Goal: Task Accomplishment & Management: Manage account settings

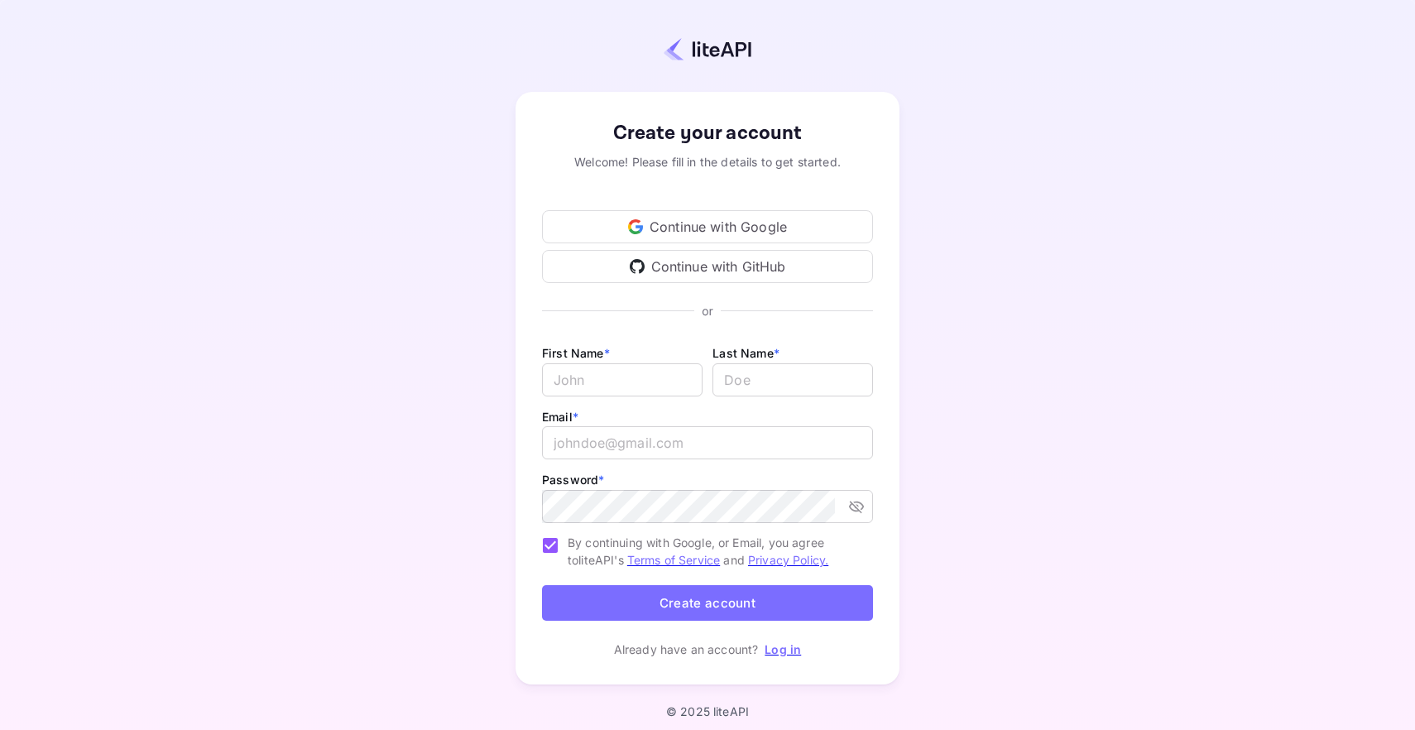
scroll to position [8, 0]
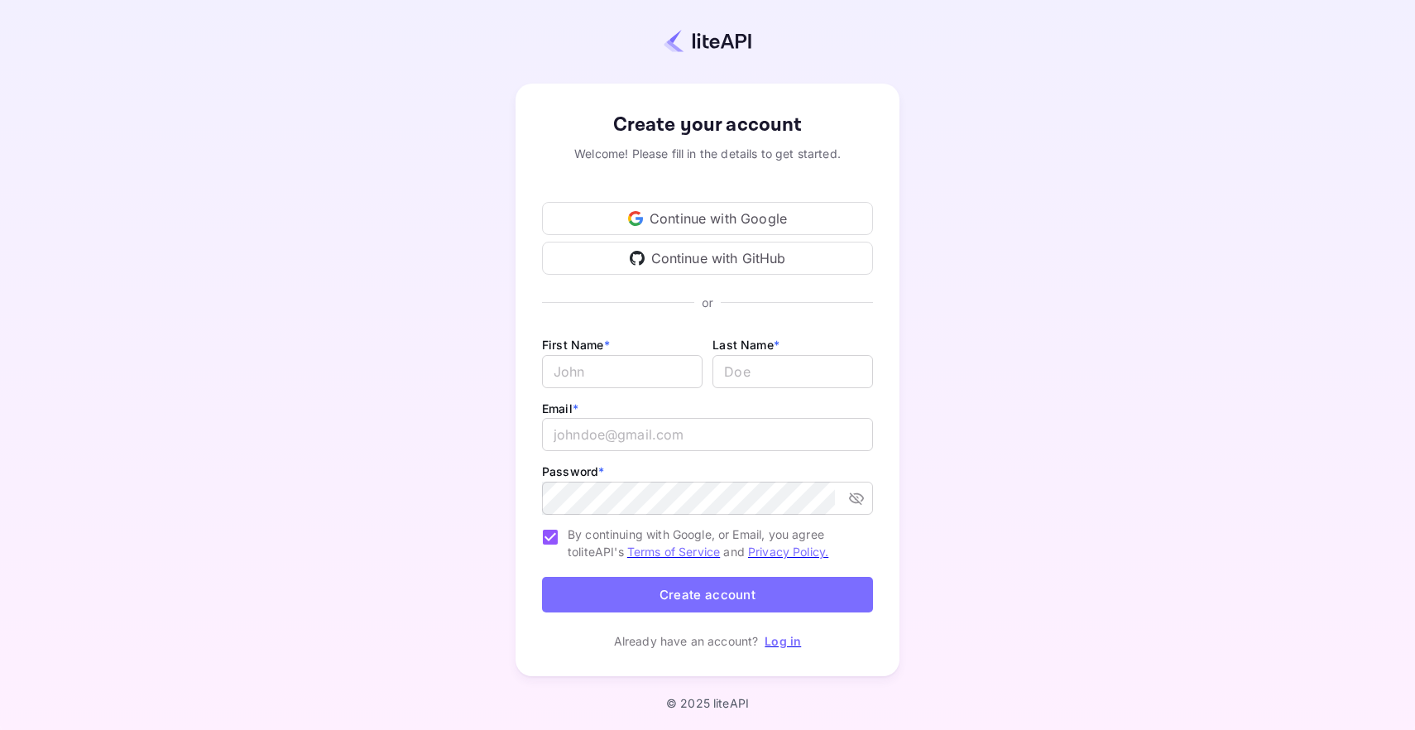
click at [745, 215] on div "Continue with Google" at bounding box center [707, 218] width 331 height 33
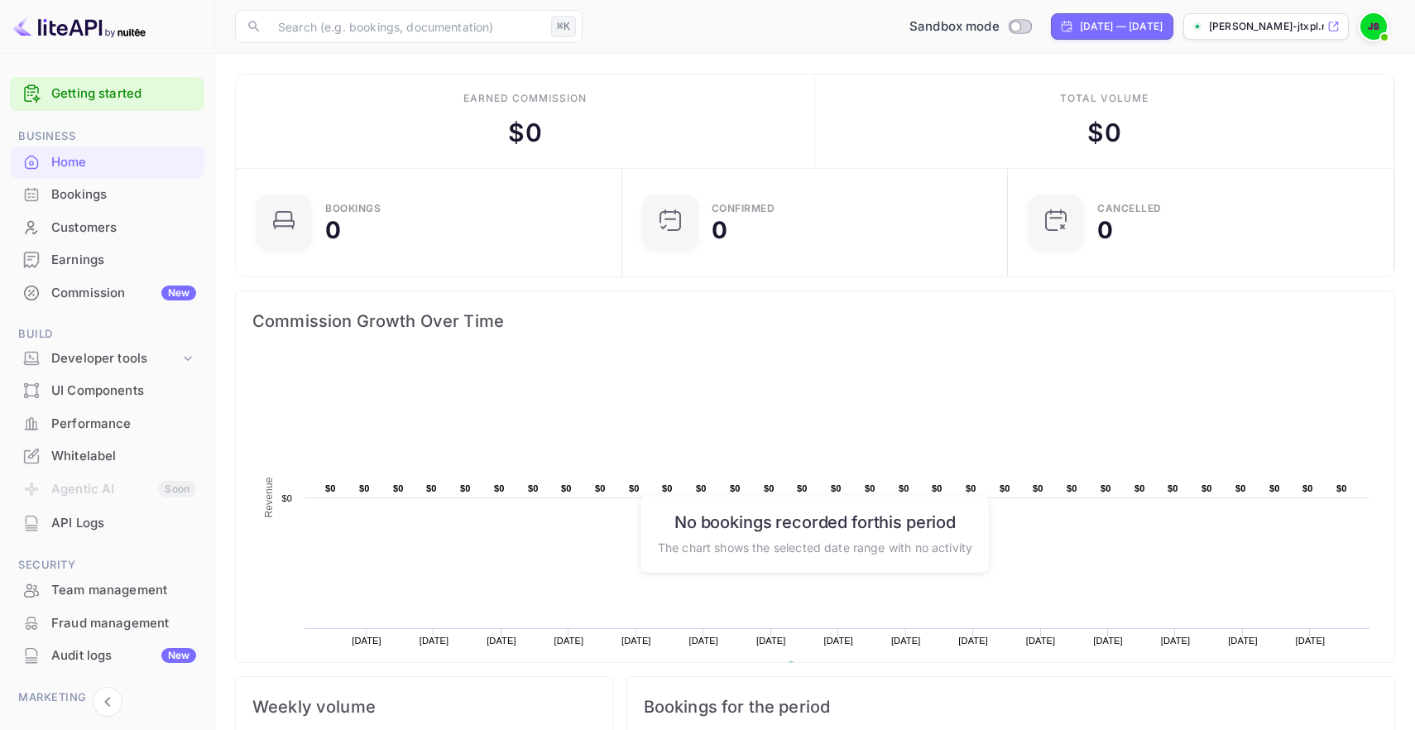
scroll to position [1, 1]
click at [1308, 31] on p "[PERSON_NAME]-jtxpl.nuit..." at bounding box center [1266, 26] width 115 height 15
click at [1370, 36] on img at bounding box center [1373, 26] width 26 height 26
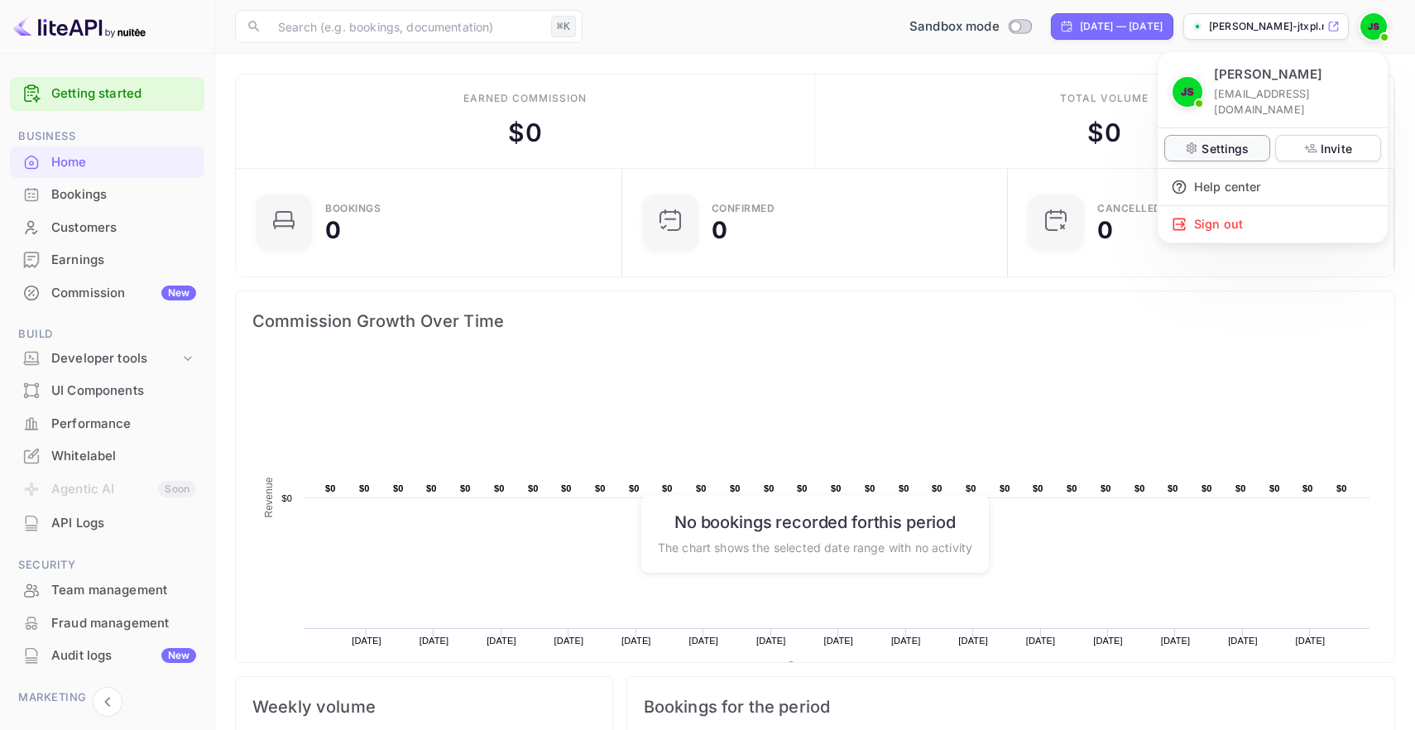
click at [1207, 140] on p "Settings" at bounding box center [1225, 148] width 47 height 17
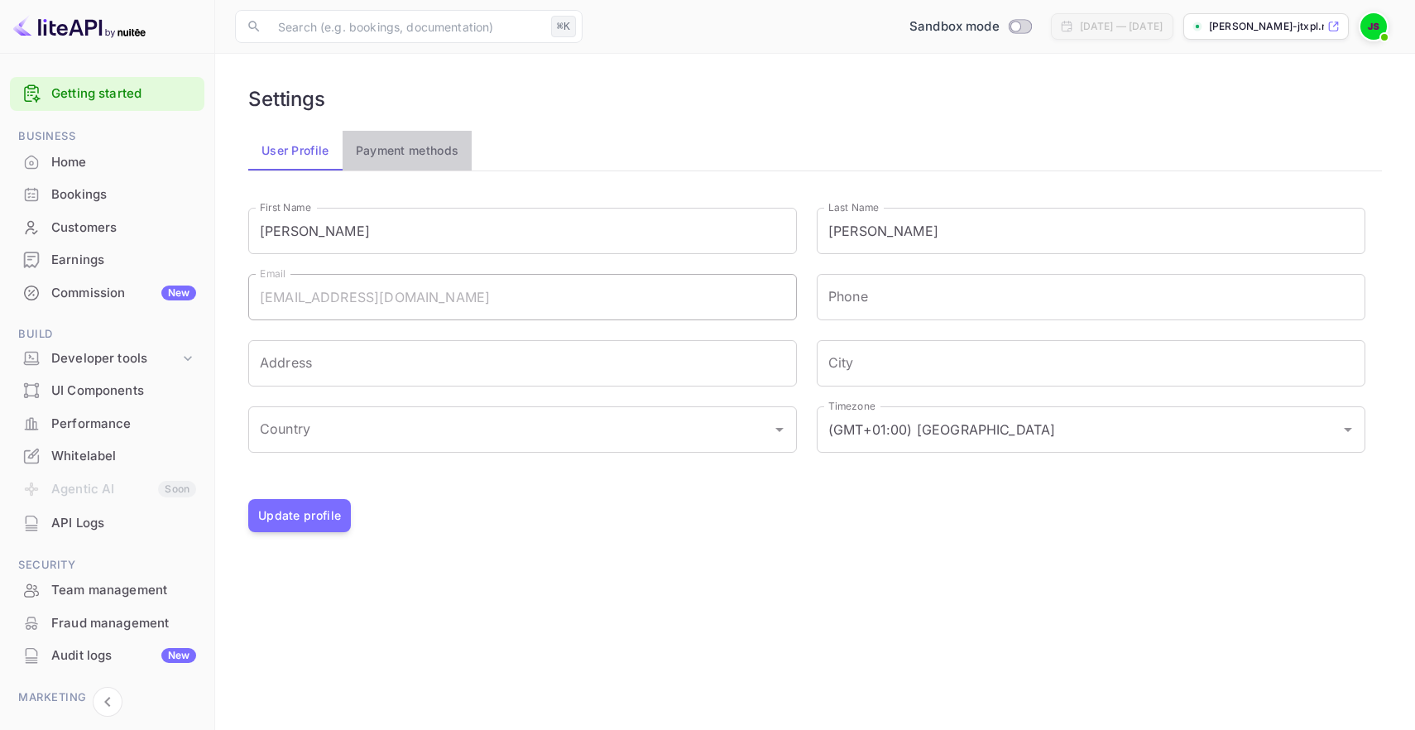
click at [394, 142] on button "Payment methods" at bounding box center [408, 151] width 130 height 40
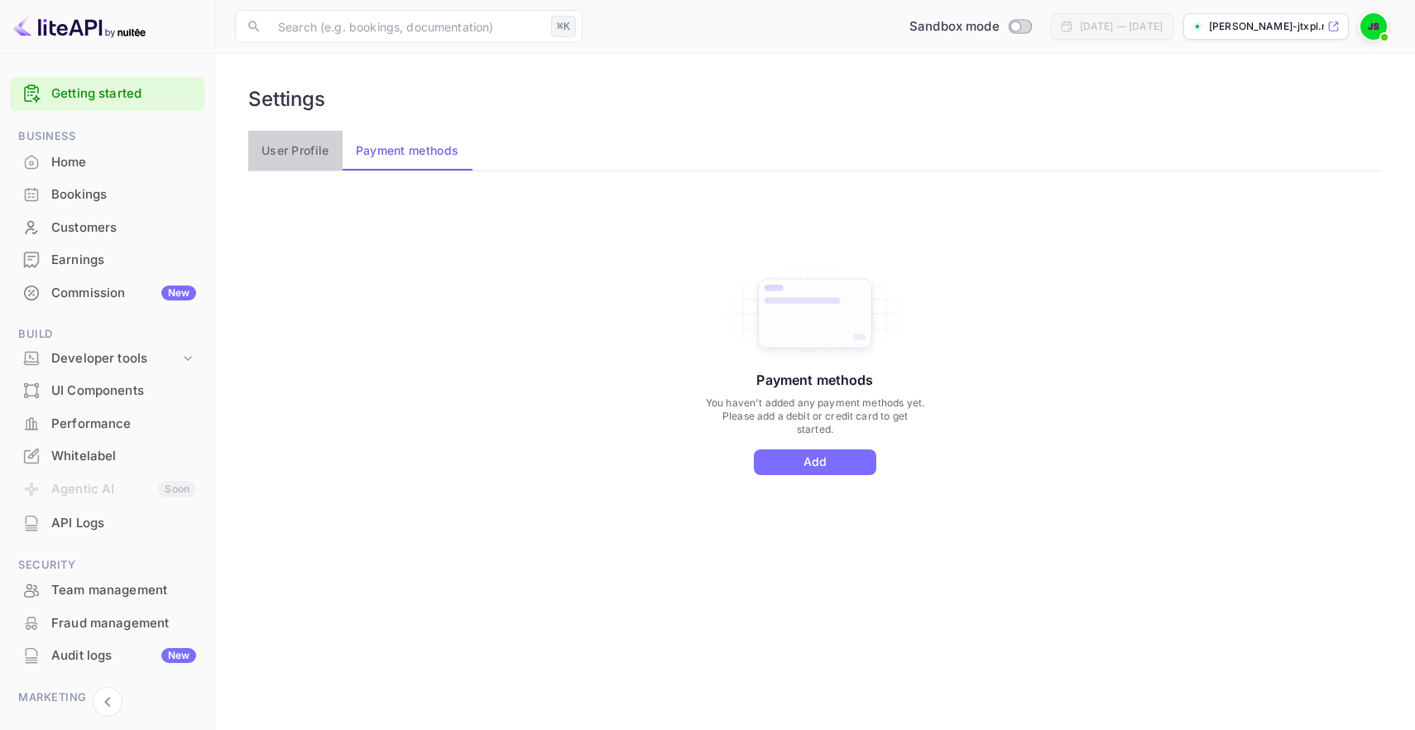
click at [295, 154] on button "User Profile" at bounding box center [295, 151] width 94 height 40
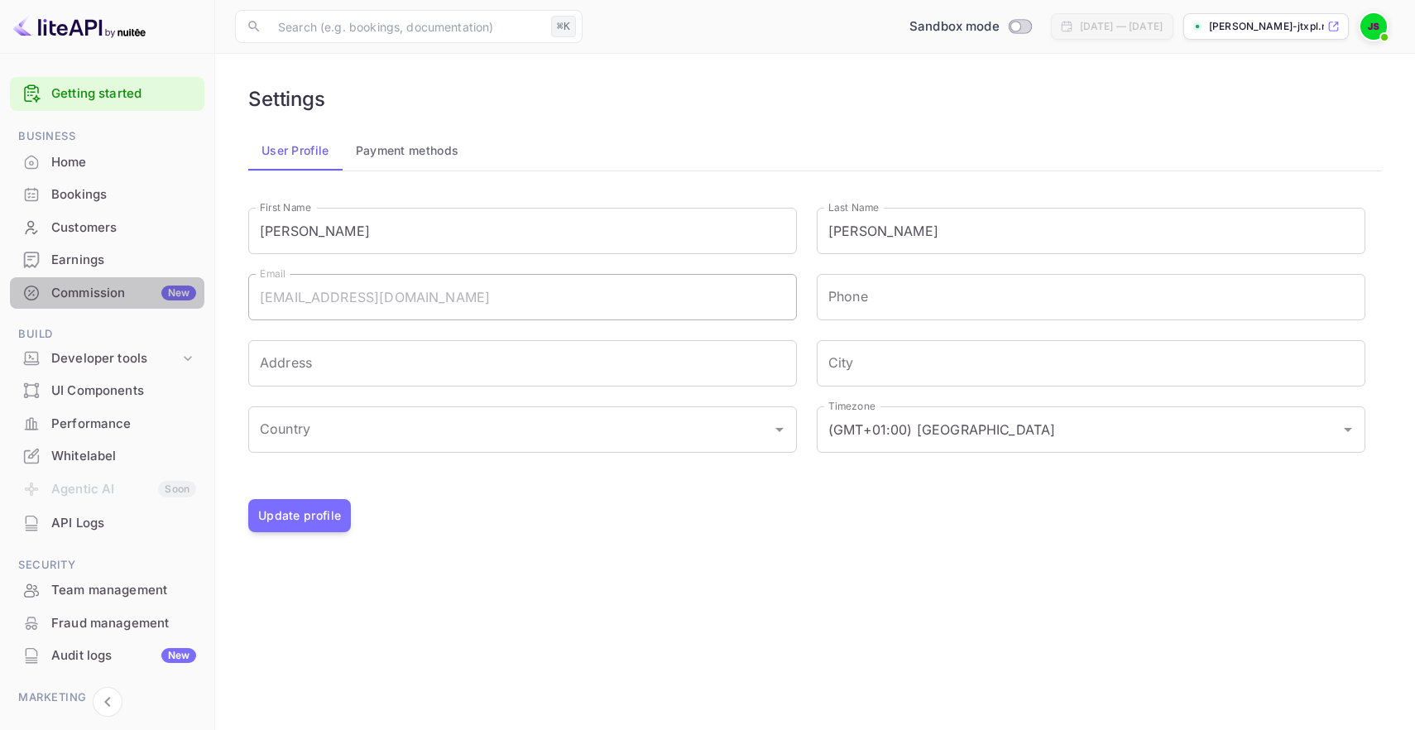
click at [144, 285] on div "Commission New" at bounding box center [123, 293] width 145 height 19
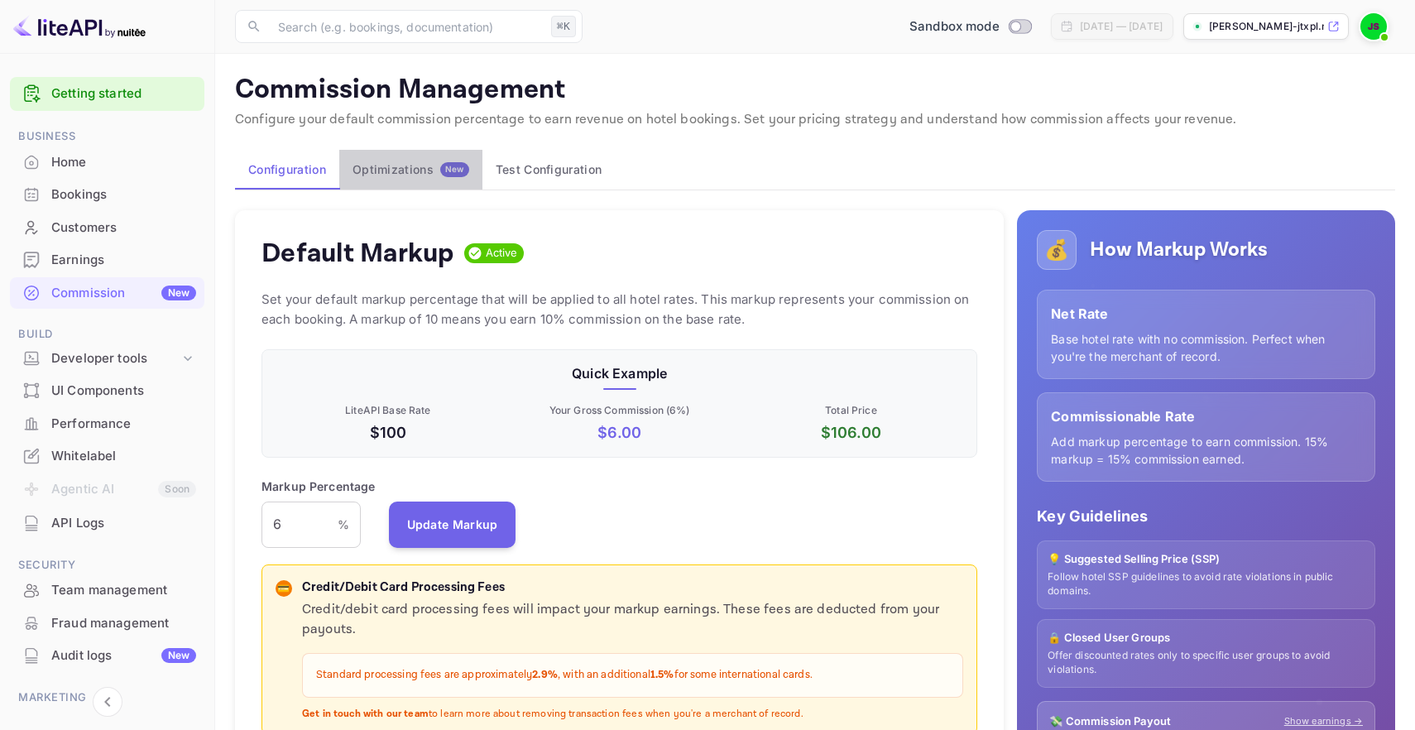
click at [420, 170] on div "Optimizations New" at bounding box center [411, 169] width 117 height 15
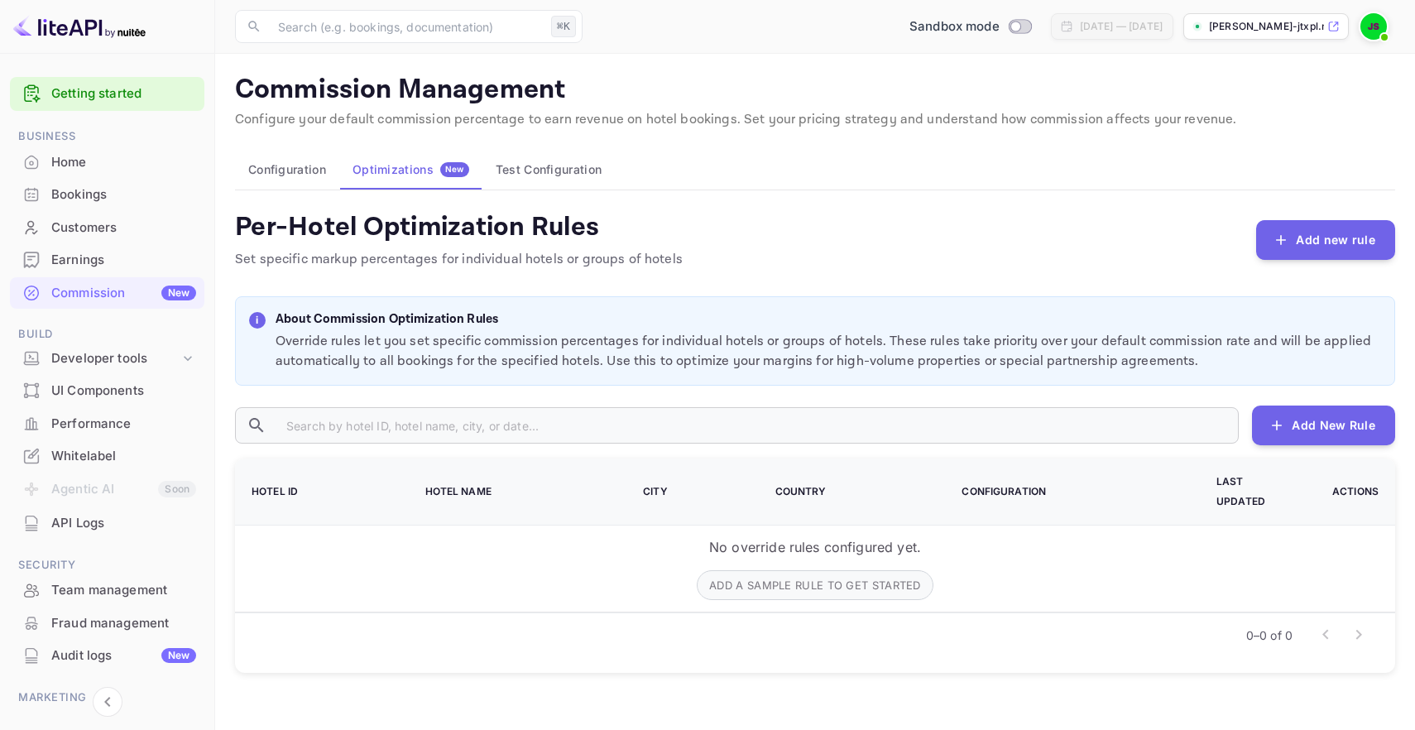
click at [514, 182] on button "Test Configuration" at bounding box center [548, 170] width 132 height 40
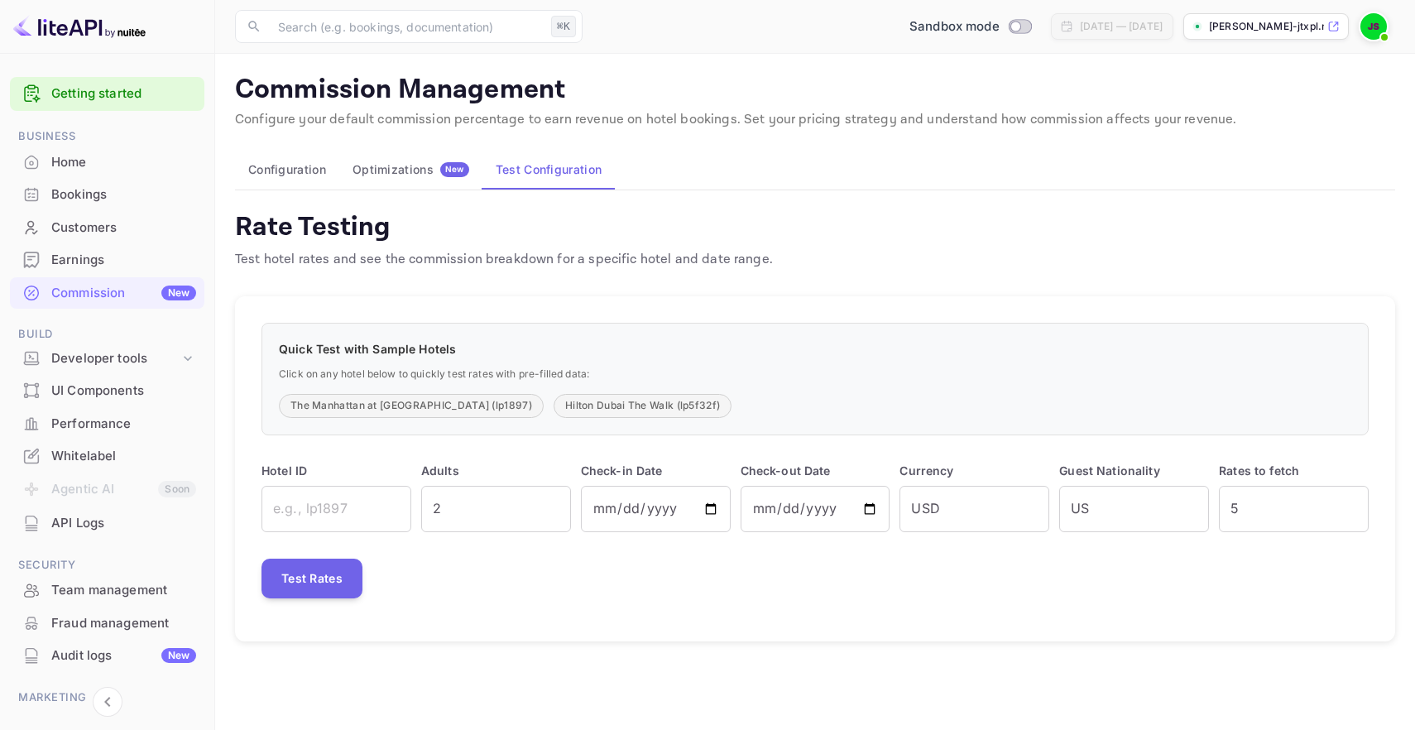
click at [296, 175] on button "Configuration" at bounding box center [287, 170] width 104 height 40
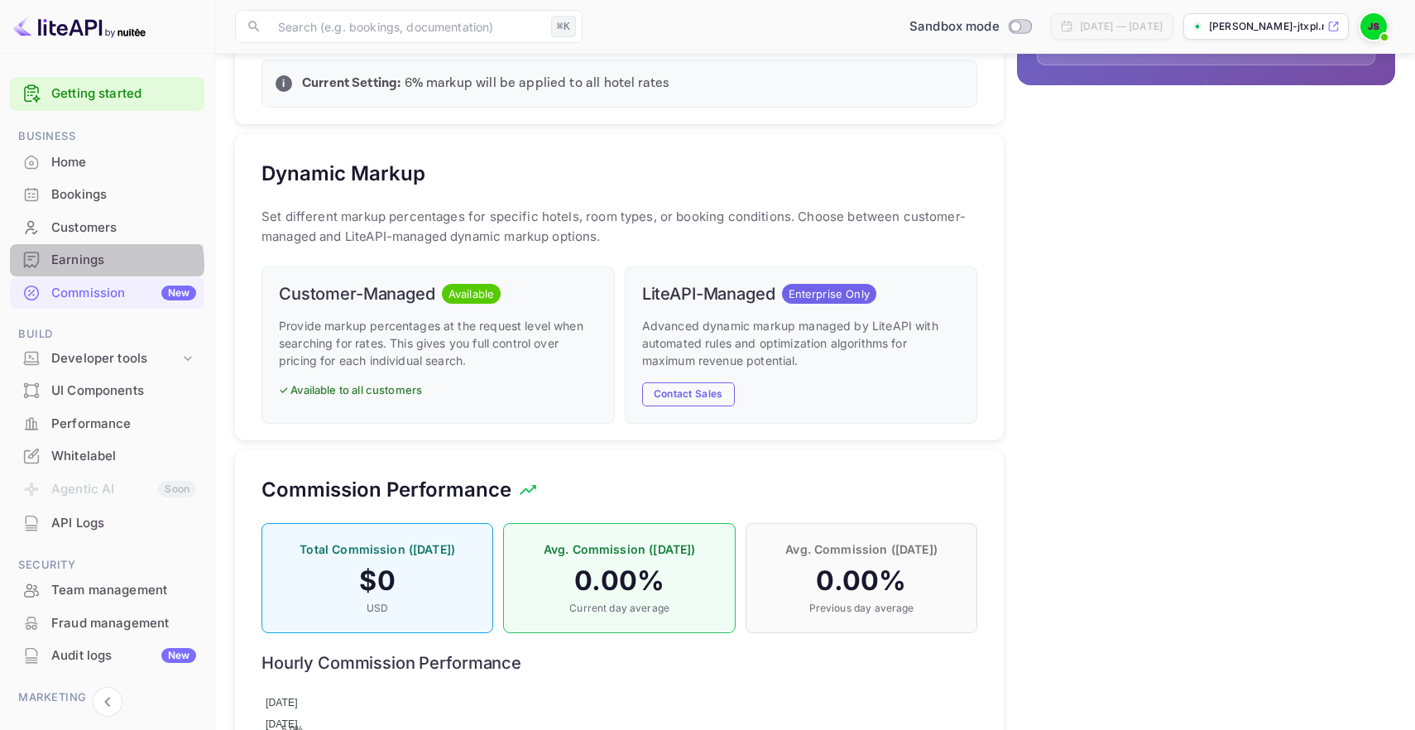
click at [104, 265] on div "Earnings" at bounding box center [123, 260] width 145 height 19
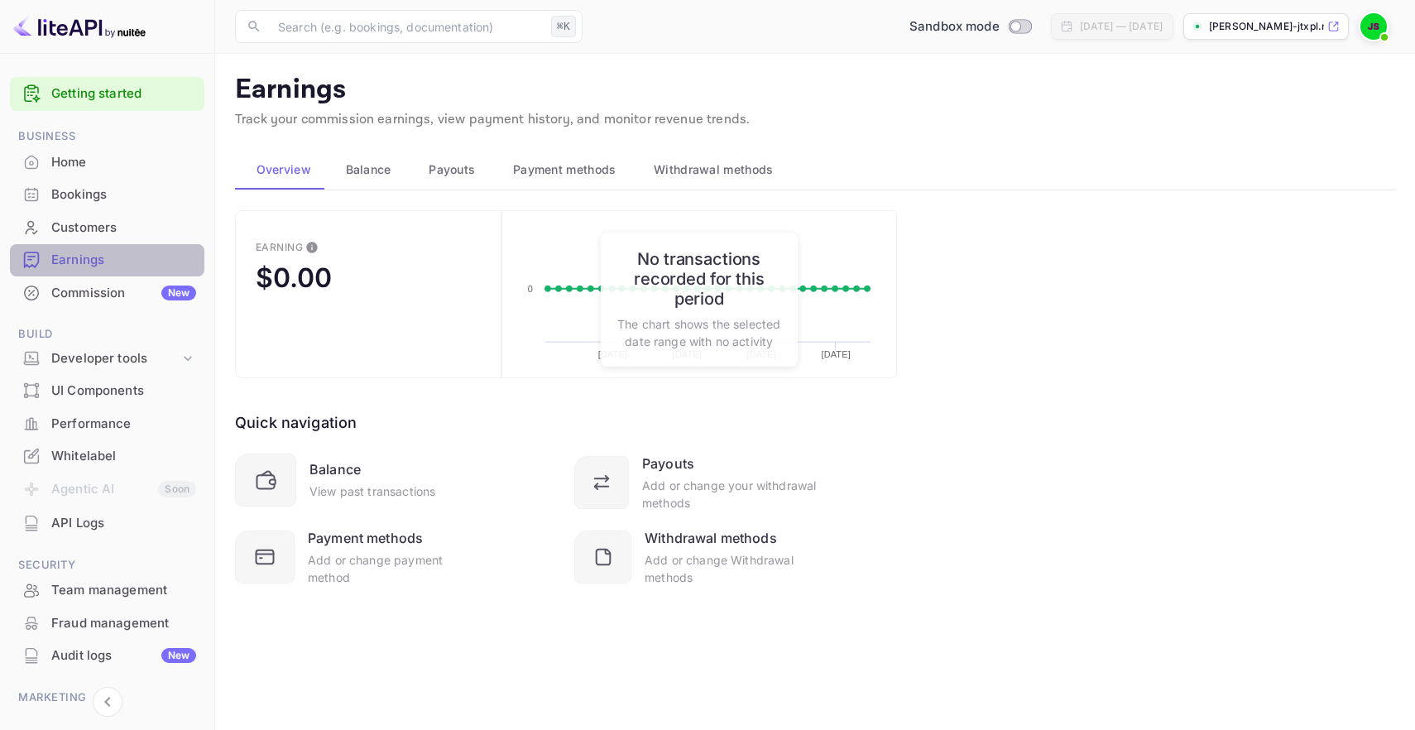
click at [111, 244] on div "Earnings" at bounding box center [107, 260] width 194 height 32
click at [110, 223] on div "Customers" at bounding box center [123, 227] width 145 height 19
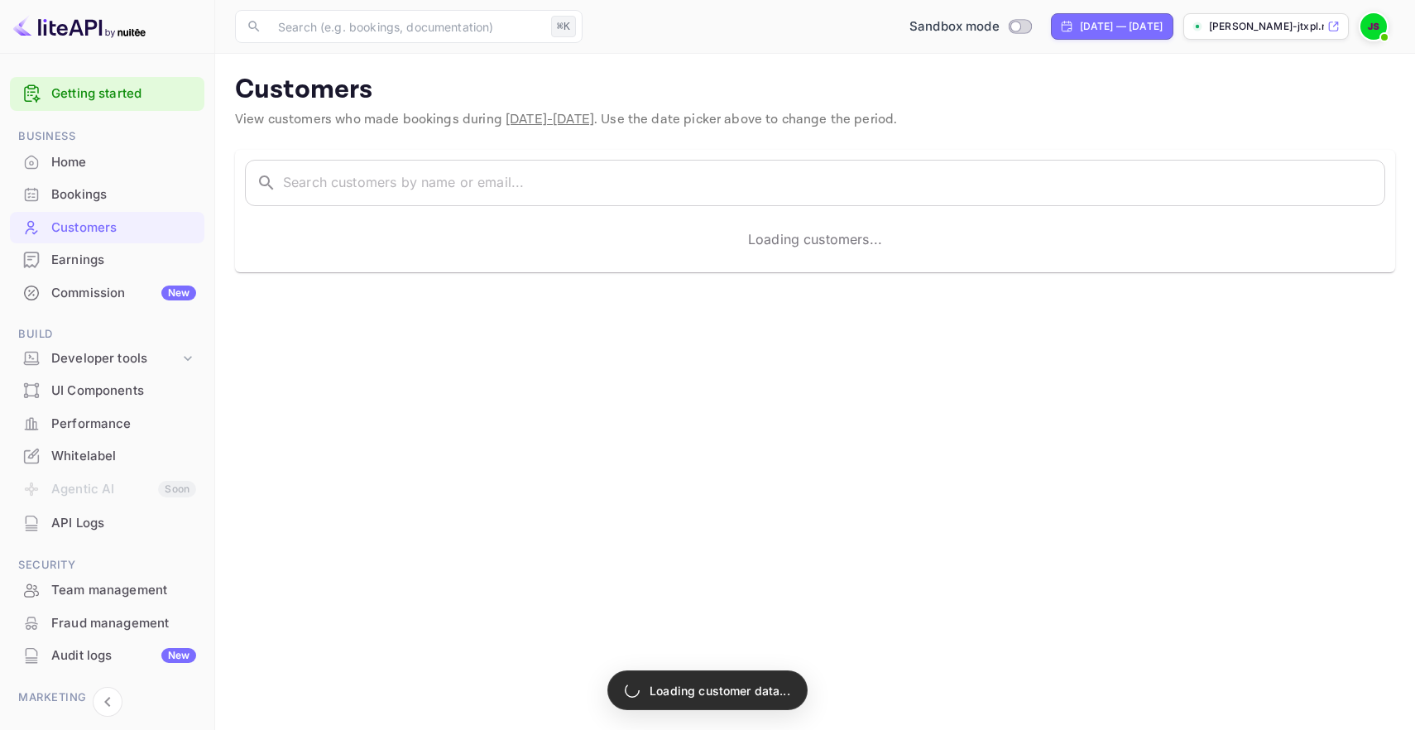
scroll to position [3, 0]
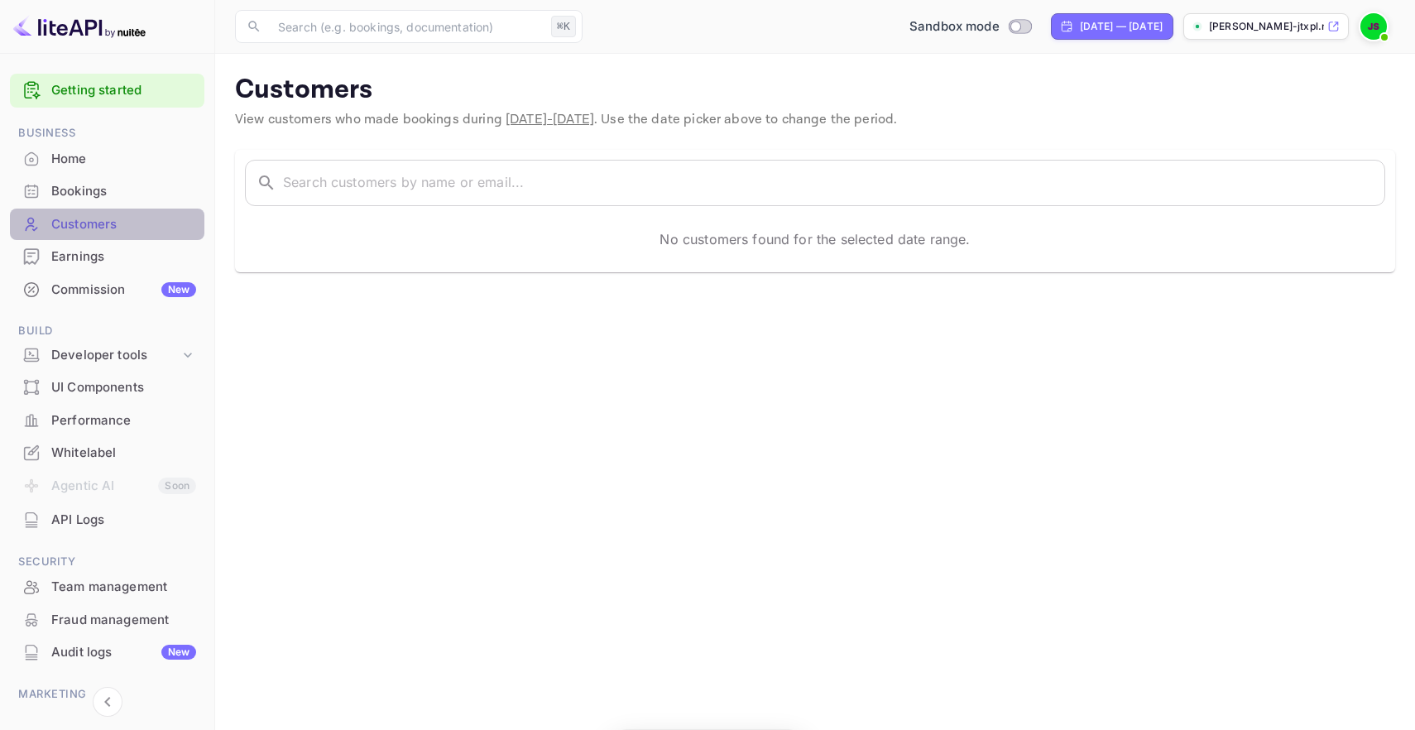
click at [112, 216] on div "Customers" at bounding box center [123, 224] width 145 height 19
click at [116, 211] on div "Customers" at bounding box center [107, 225] width 194 height 32
click at [98, 191] on div "Bookings" at bounding box center [123, 191] width 145 height 19
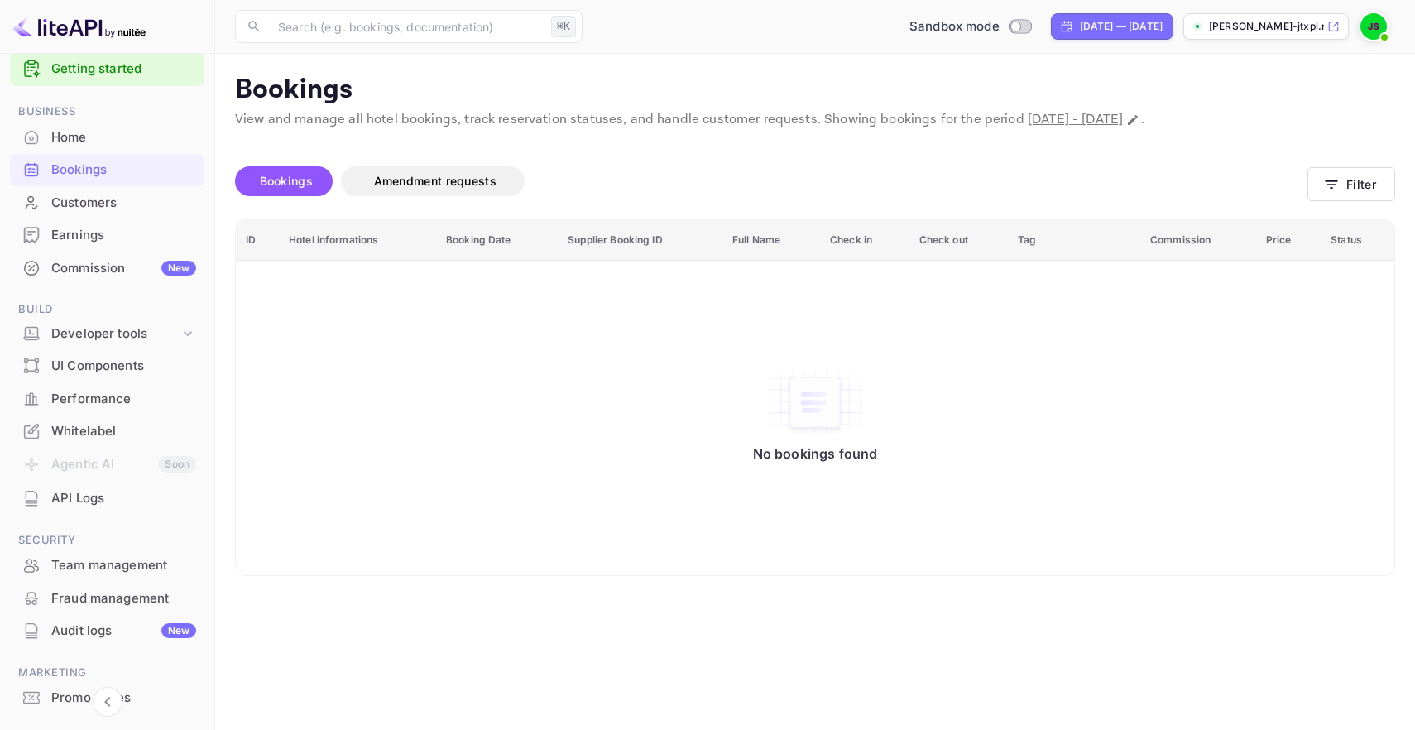
scroll to position [26, 0]
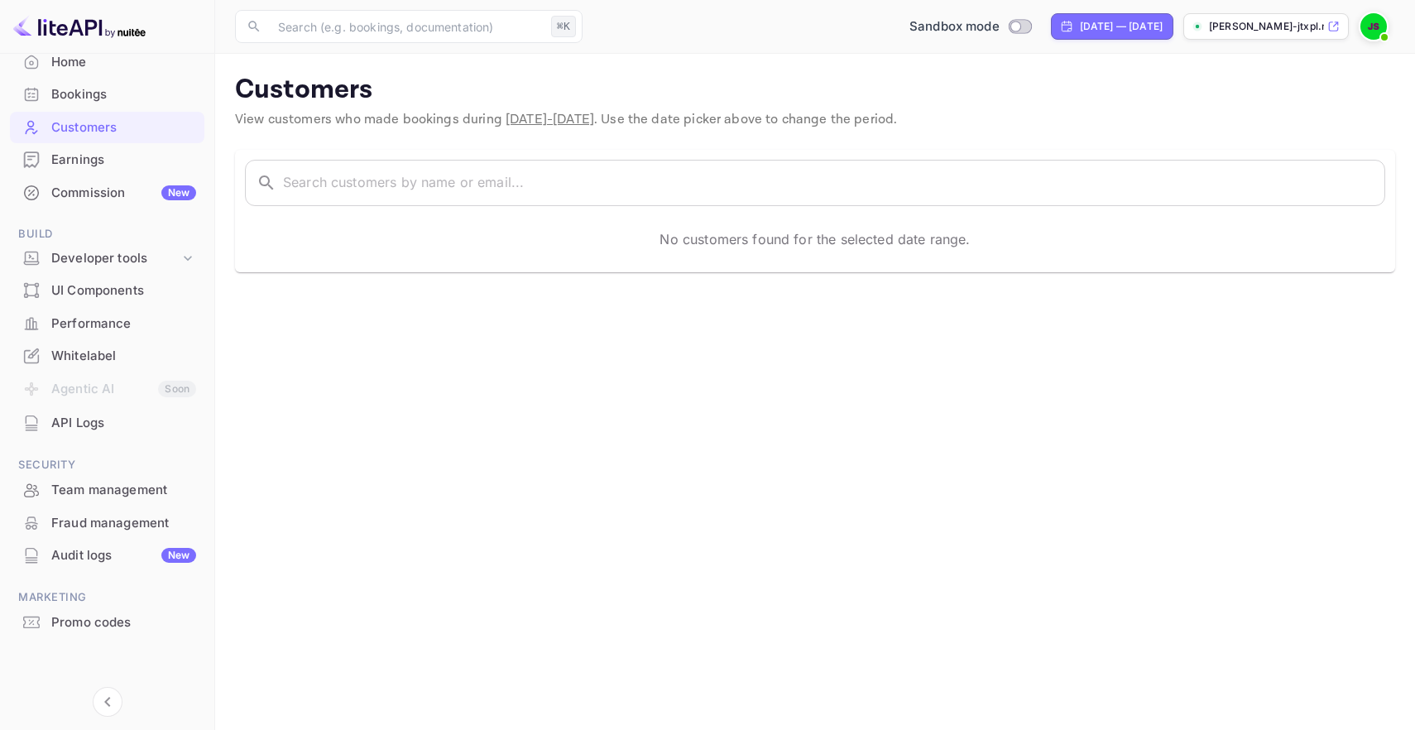
scroll to position [98, 0]
click at [60, 70] on div "Home" at bounding box center [123, 64] width 145 height 19
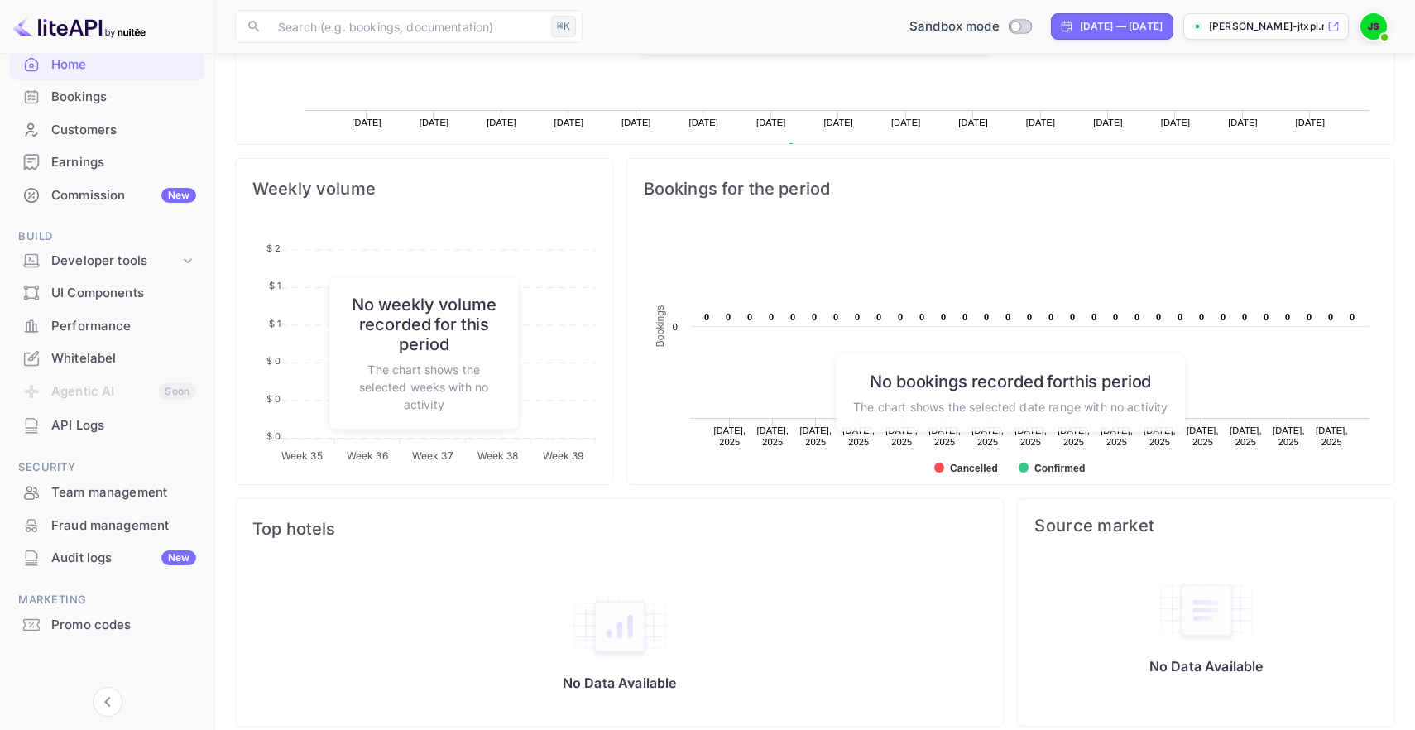
scroll to position [535, 0]
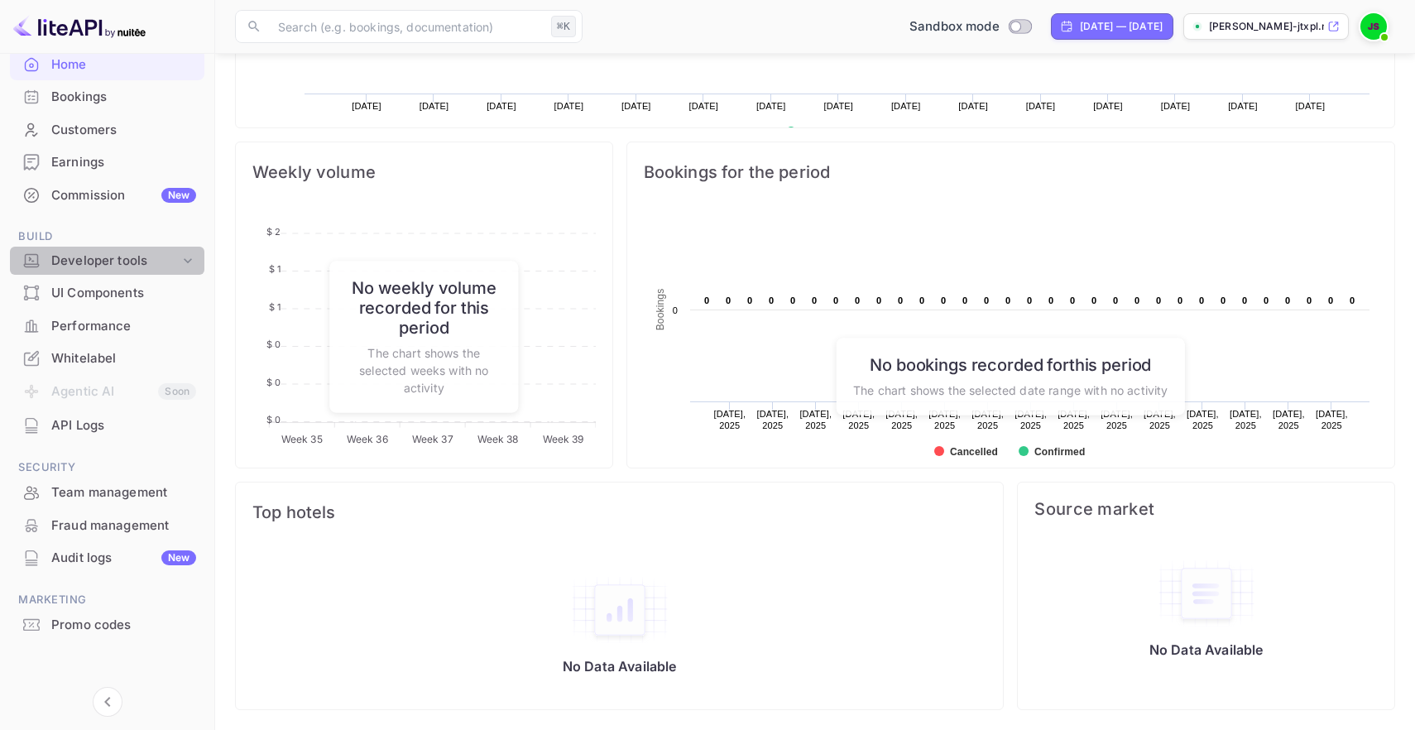
click at [170, 264] on div "Developer tools" at bounding box center [115, 261] width 128 height 19
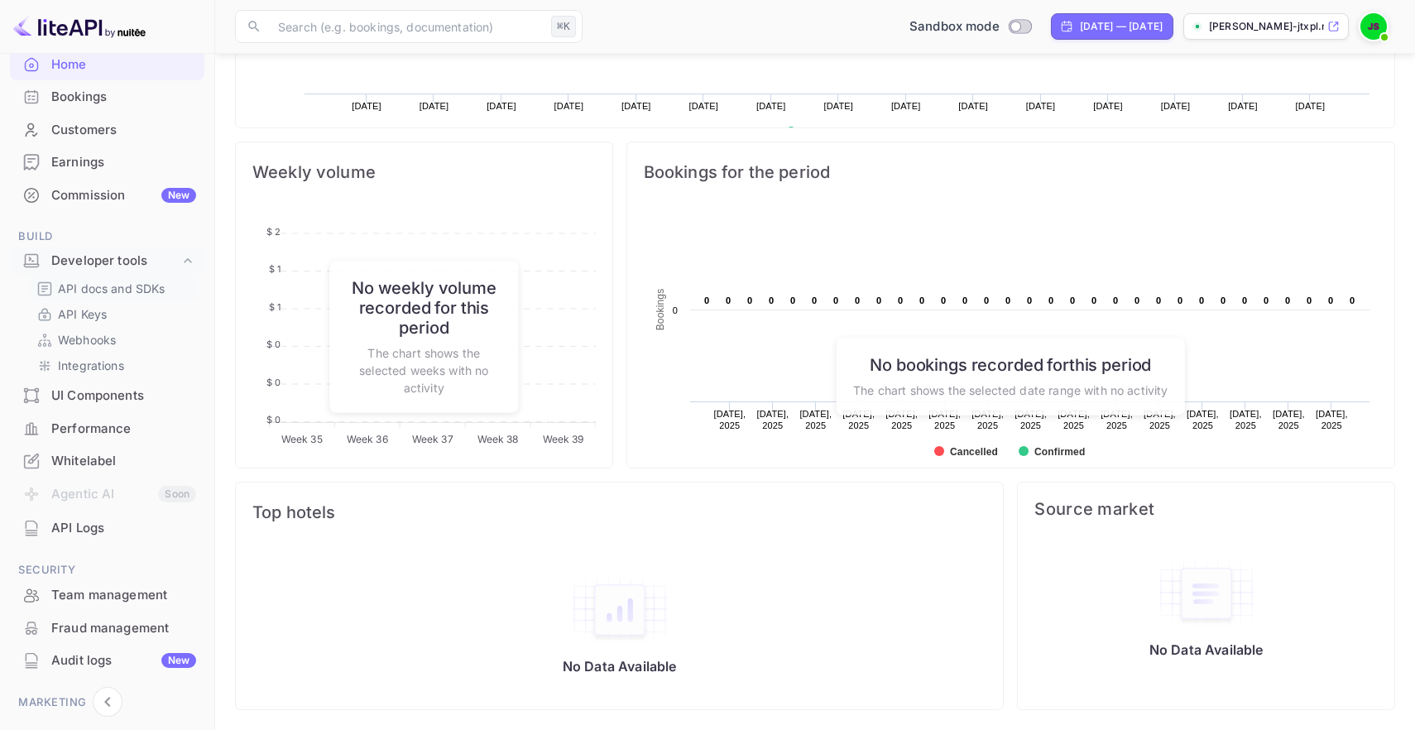
click at [137, 289] on p "API docs and SDKs" at bounding box center [112, 288] width 108 height 17
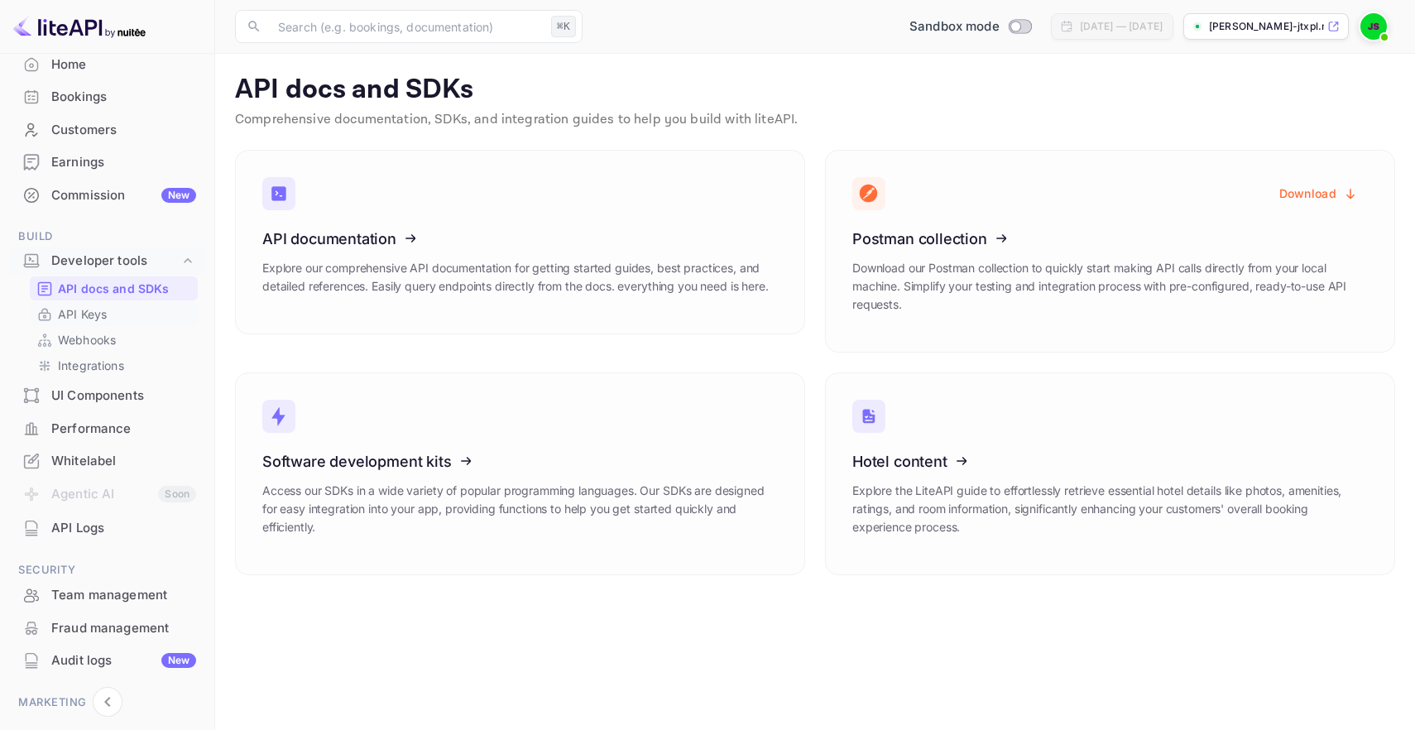
click at [112, 312] on link "API Keys" at bounding box center [113, 313] width 155 height 17
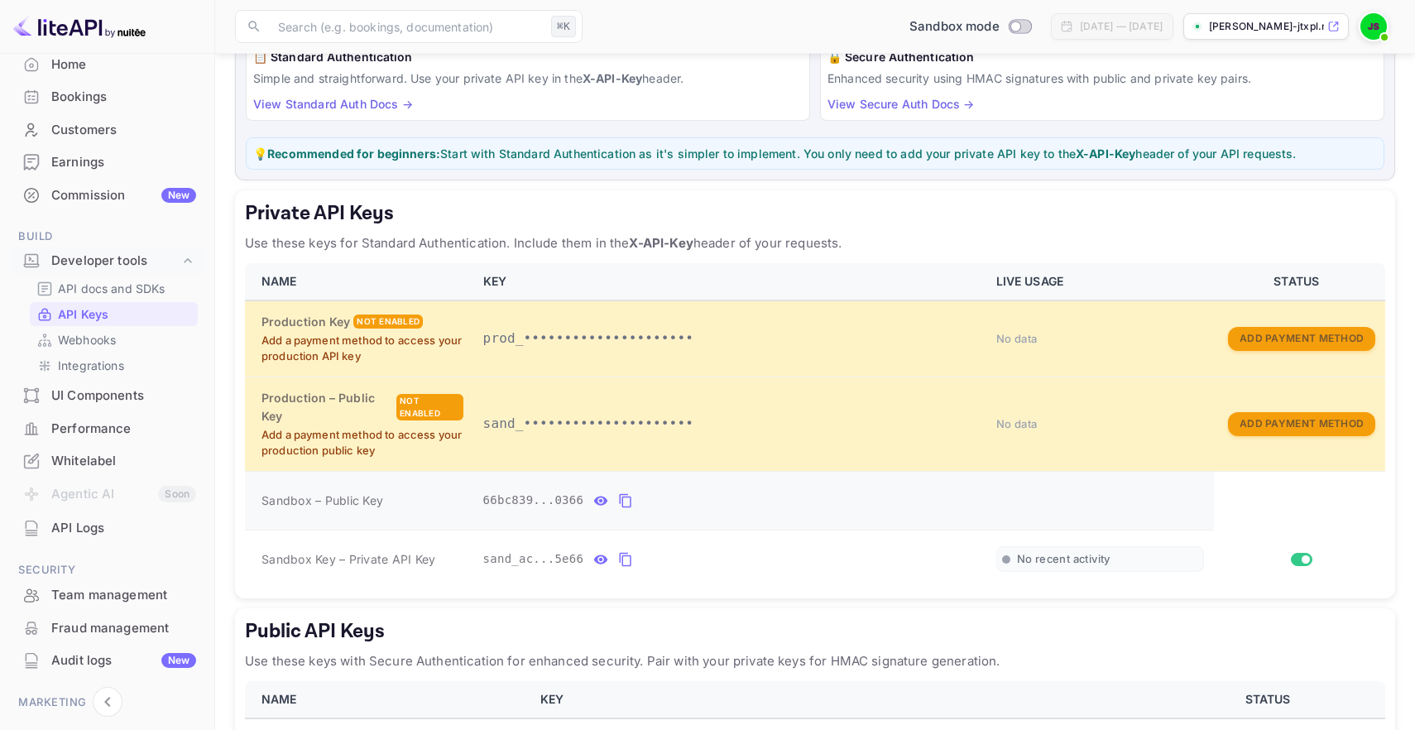
scroll to position [141, 0]
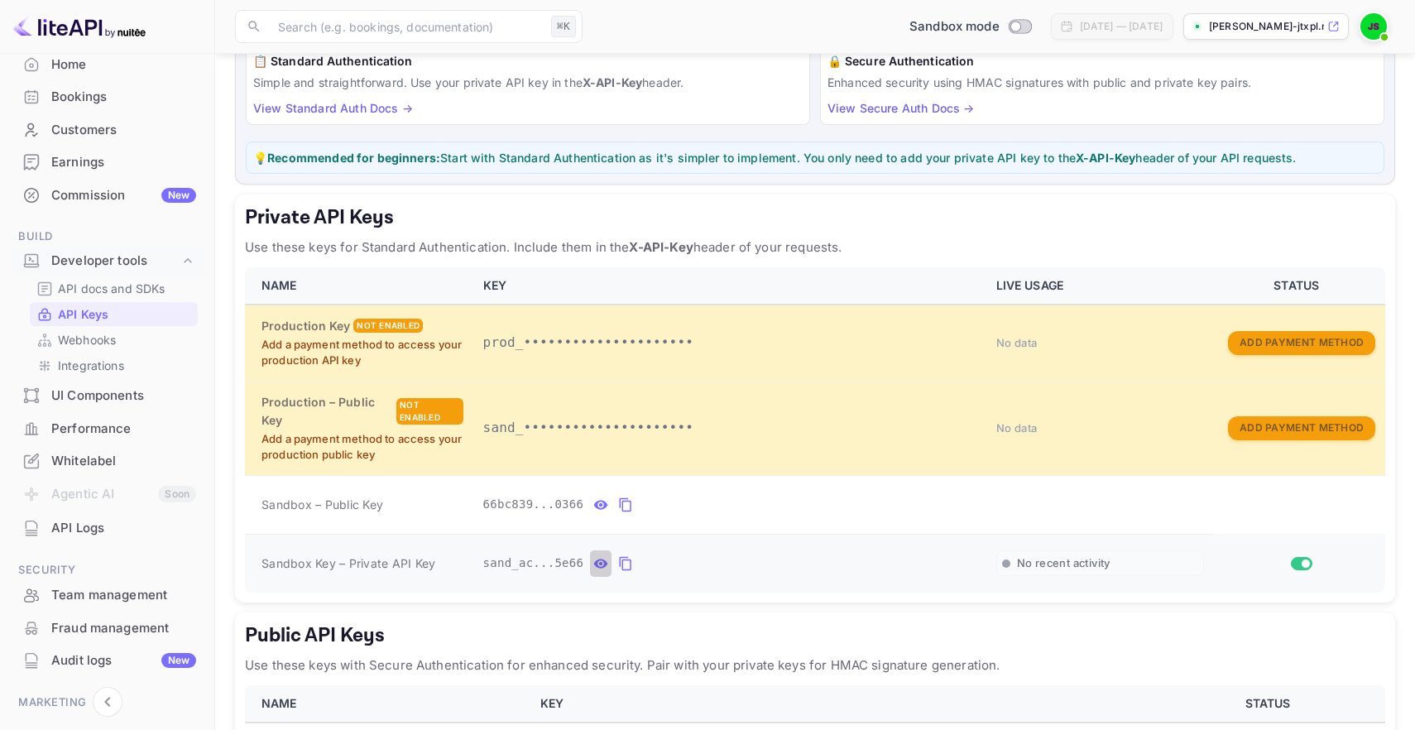
click at [606, 568] on icon "private api keys table" at bounding box center [600, 564] width 15 height 20
click at [810, 556] on button "private api keys table" at bounding box center [819, 563] width 22 height 26
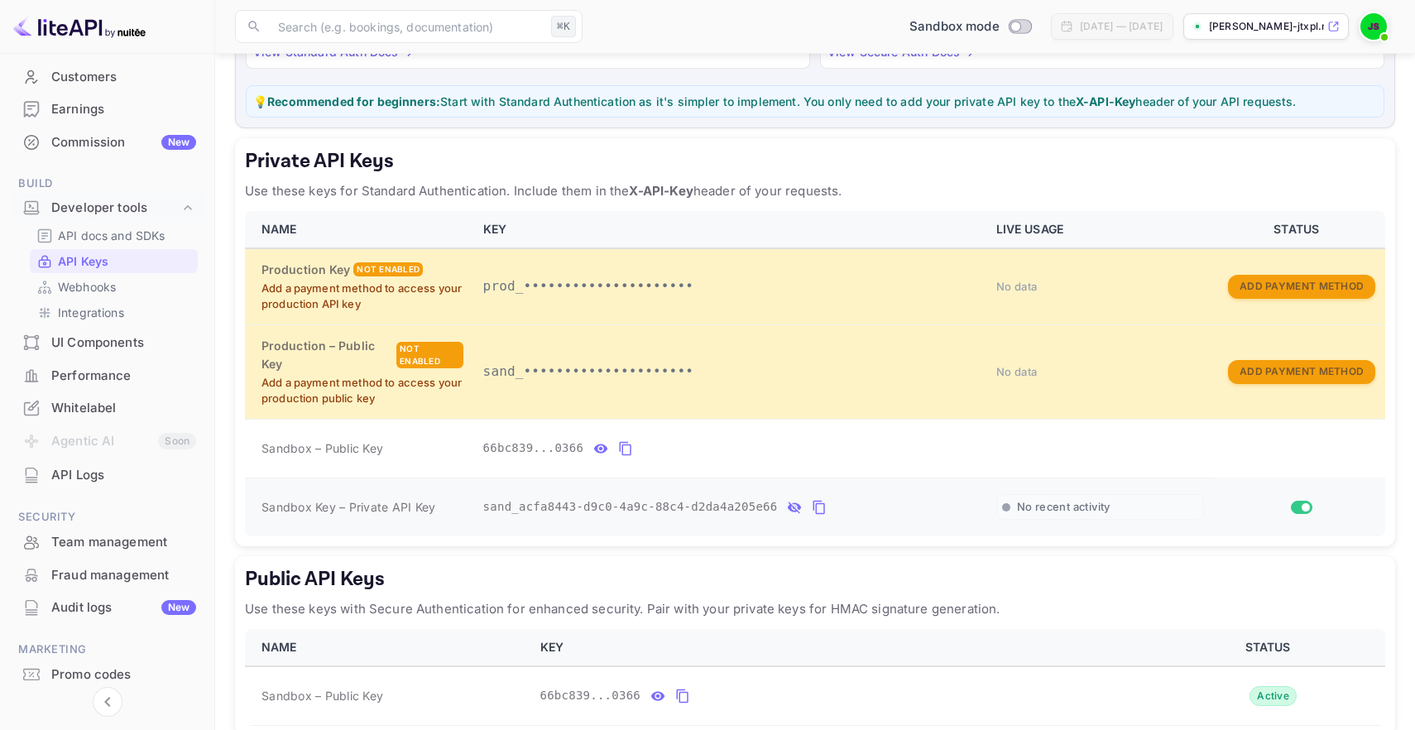
scroll to position [282, 0]
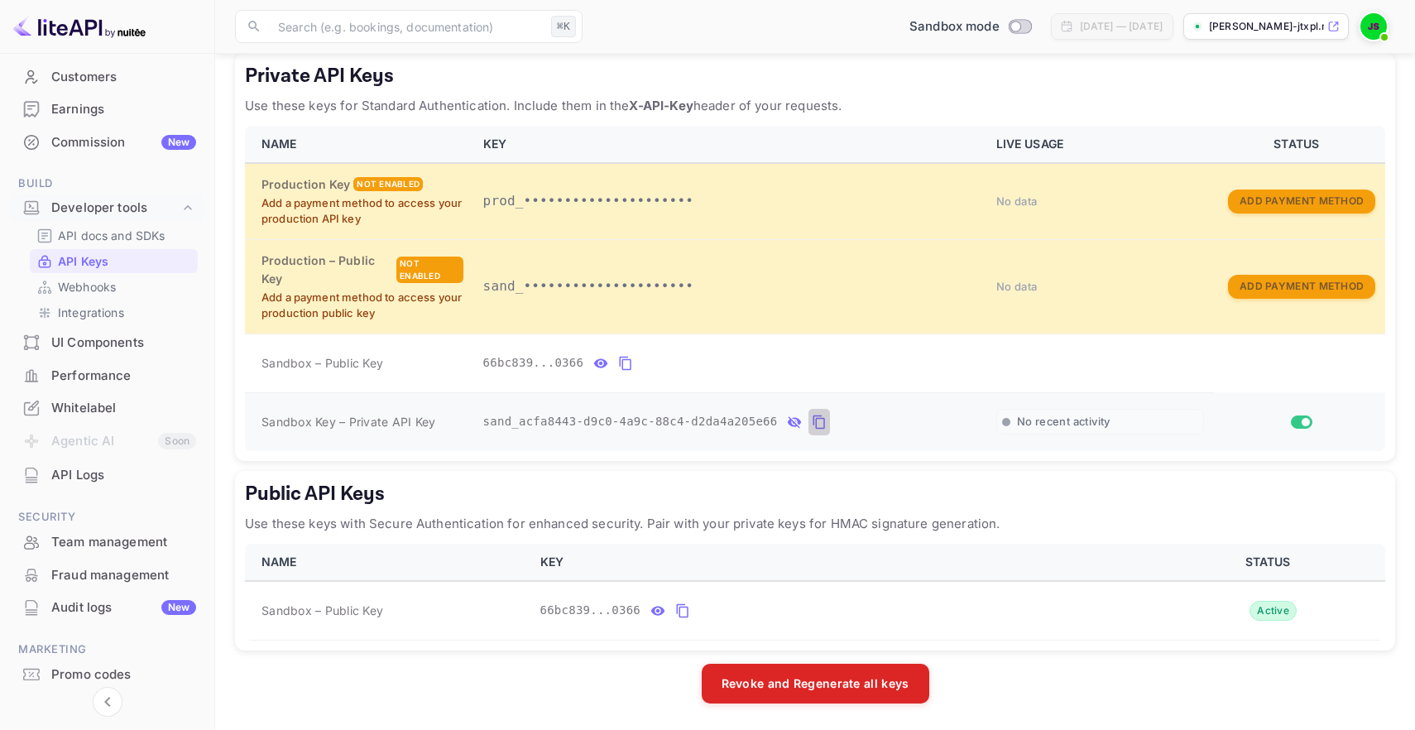
click at [823, 429] on icon "private api keys table" at bounding box center [819, 422] width 15 height 20
